Goal: Information Seeking & Learning: Check status

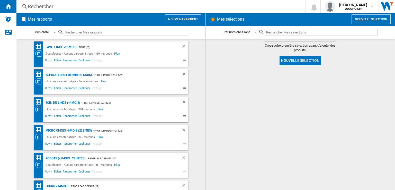
click at [115, 8] on div "Rechercher" at bounding box center [160, 6] width 264 height 7
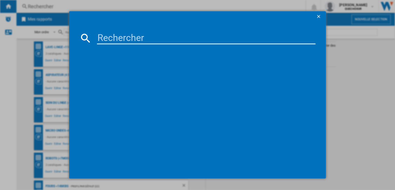
click at [134, 34] on input at bounding box center [206, 38] width 218 height 12
paste input "BMO45EAB"
type input "BMO45"
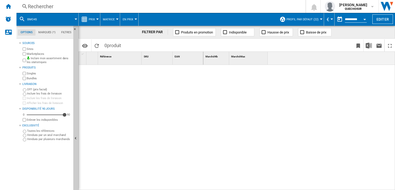
click at [293, 17] on button "Profil par défaut (22)" at bounding box center [303, 19] width 35 height 13
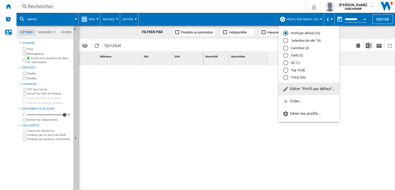
click at [286, 78] on div "TOUS (25)" at bounding box center [285, 77] width 5 height 5
